Goal: Task Accomplishment & Management: Complete application form

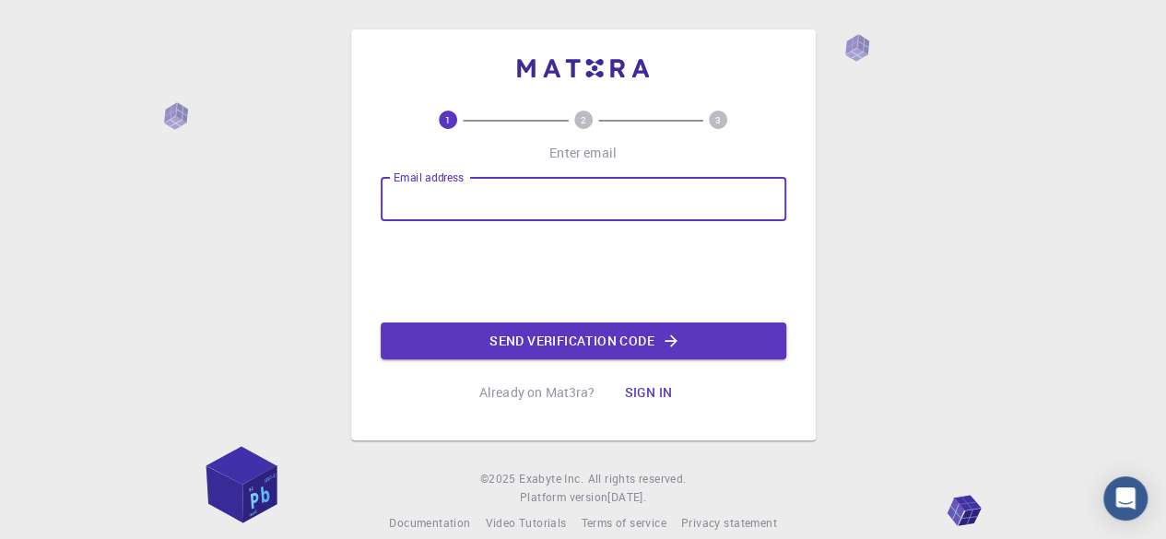
click at [434, 198] on input "Email address" at bounding box center [583, 199] width 405 height 44
type input "m.pabitra@iitg.ac.in"
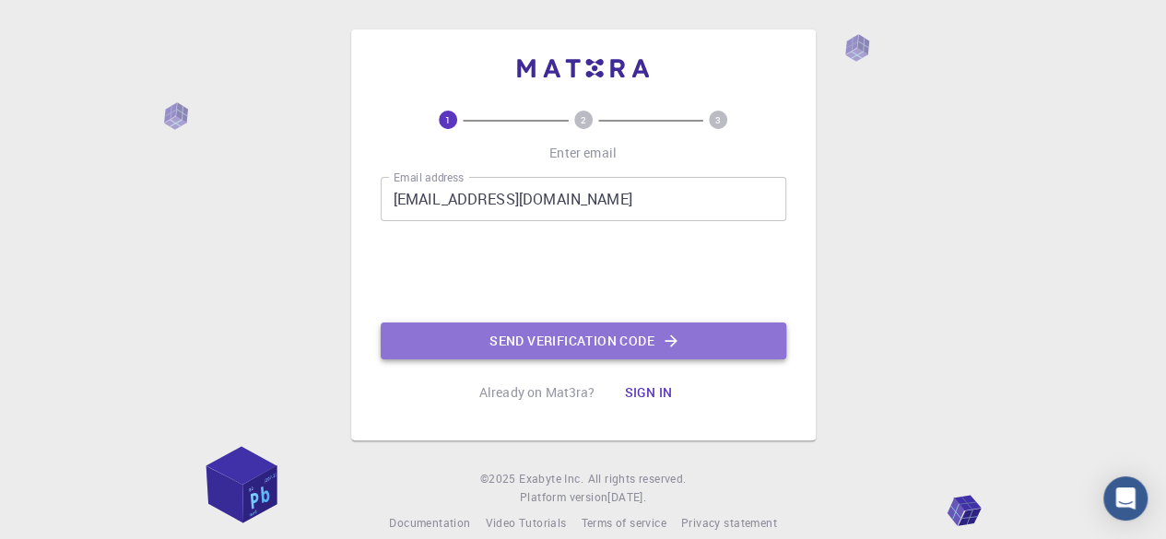
click at [575, 340] on button "Send verification code" at bounding box center [583, 341] width 405 height 37
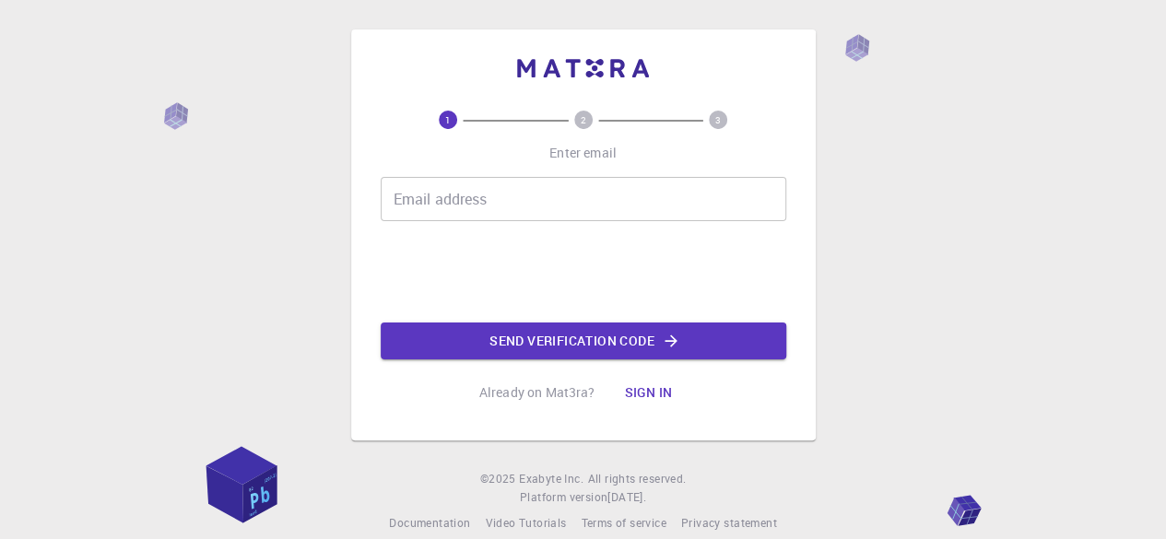
drag, startPoint x: 0, startPoint y: 0, endPoint x: 429, endPoint y: 194, distance: 471.4
click at [429, 194] on input "Email address" at bounding box center [583, 199] width 405 height 44
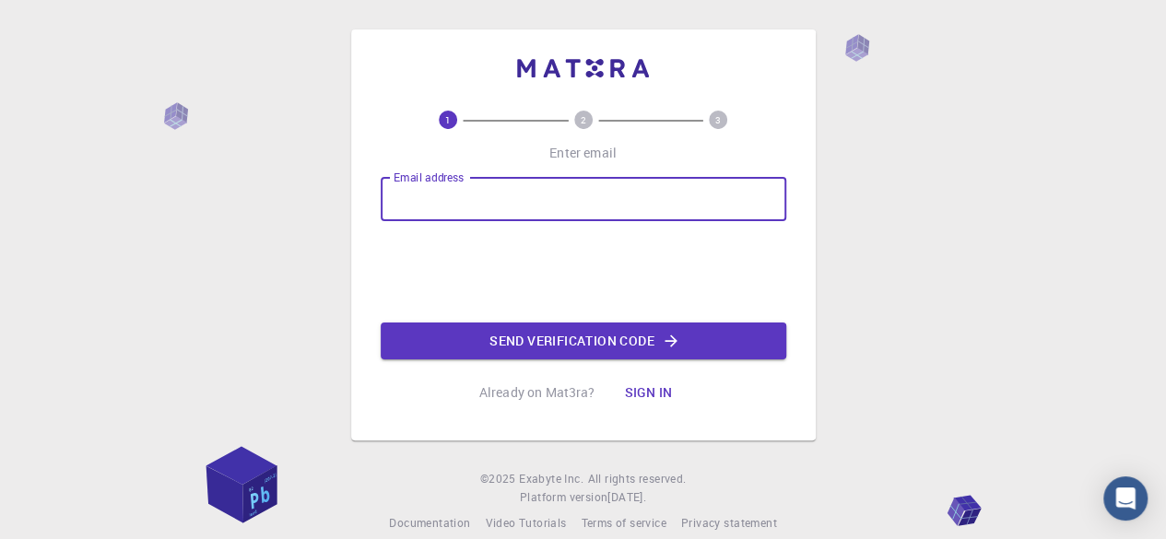
type input "[EMAIL_ADDRESS][DOMAIN_NAME]"
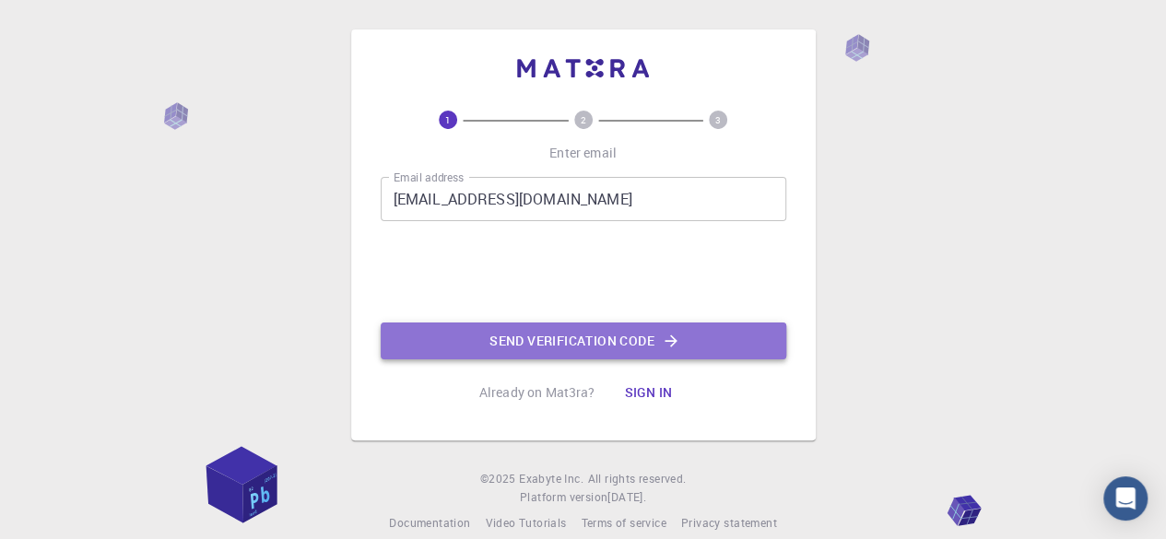
click at [616, 337] on button "Send verification code" at bounding box center [583, 341] width 405 height 37
